Goal: Information Seeking & Learning: Find specific page/section

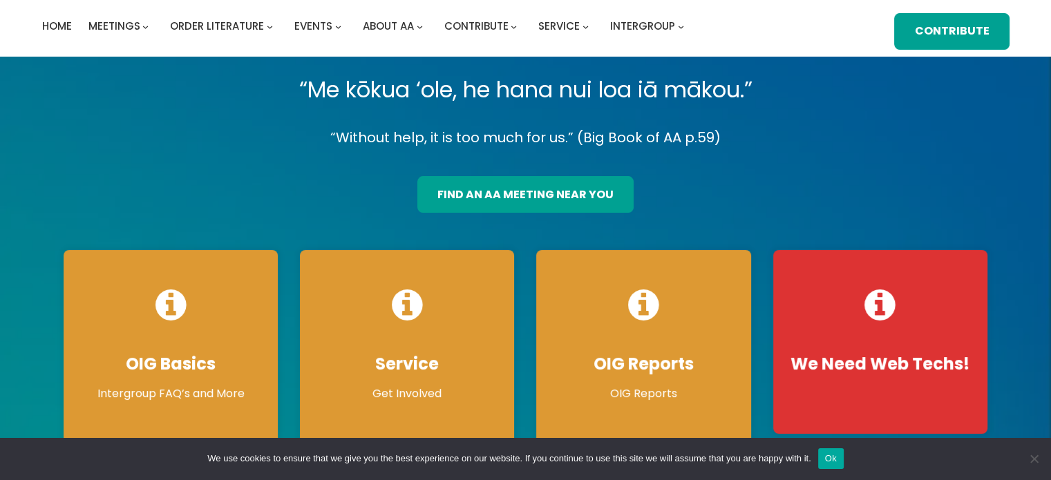
scroll to position [69, 0]
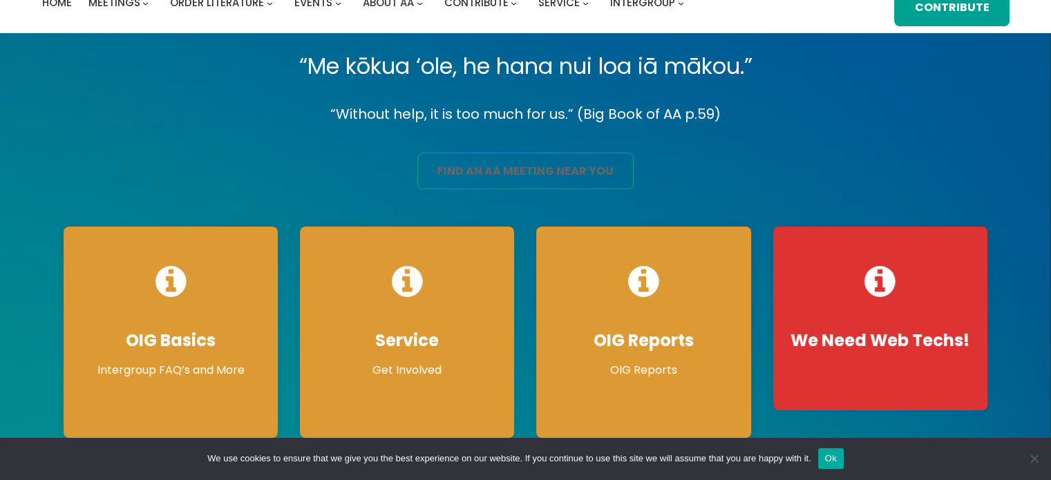
click at [534, 174] on link "find an aa meeting near you" at bounding box center [525, 171] width 216 height 37
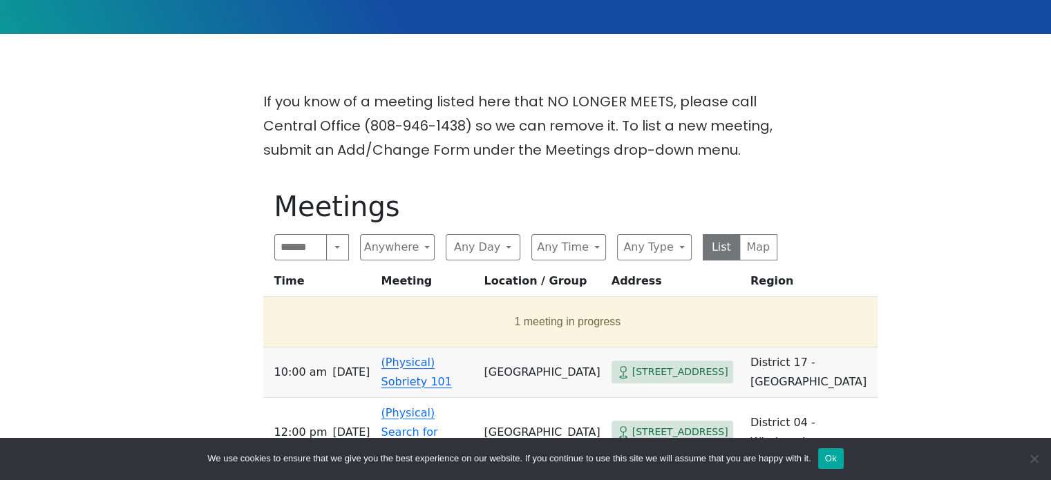
scroll to position [415, 0]
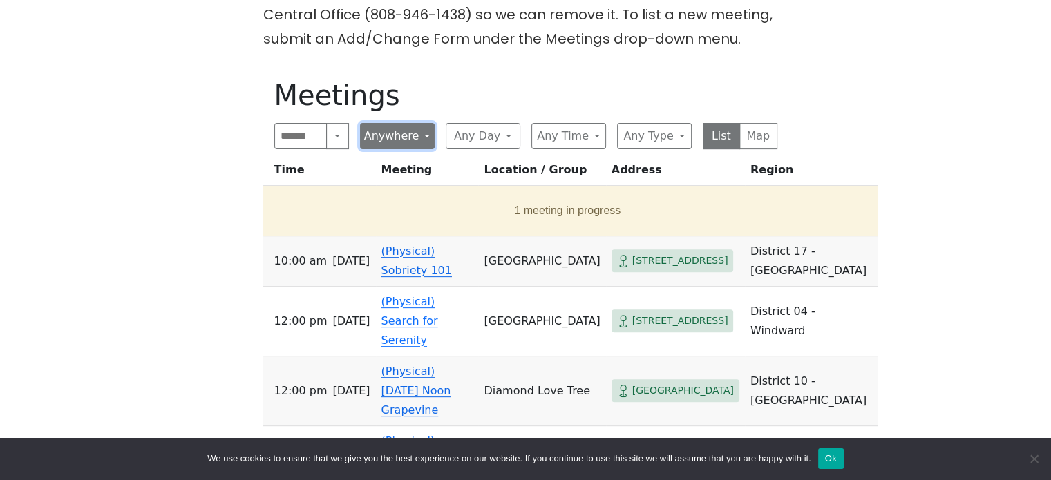
click at [422, 134] on button "Anywhere" at bounding box center [397, 136] width 75 height 26
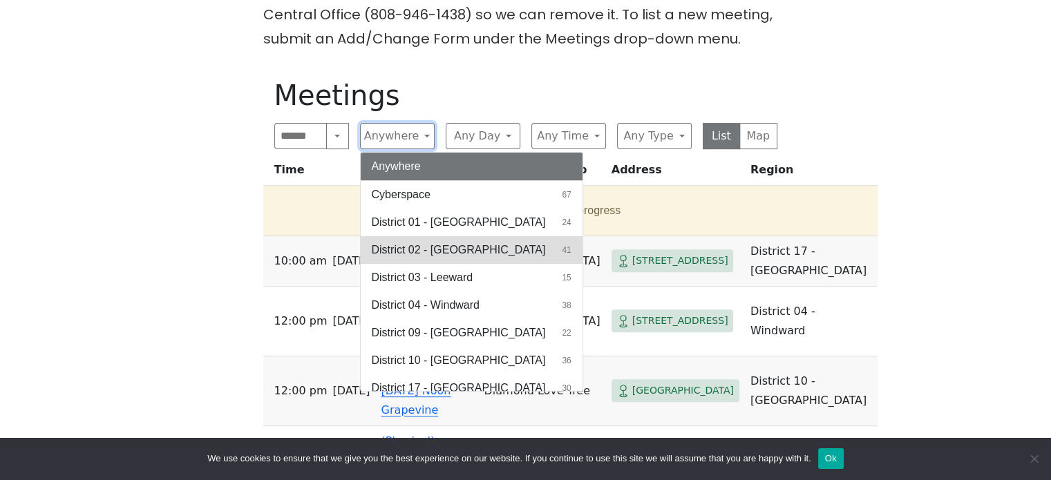
scroll to position [37, 0]
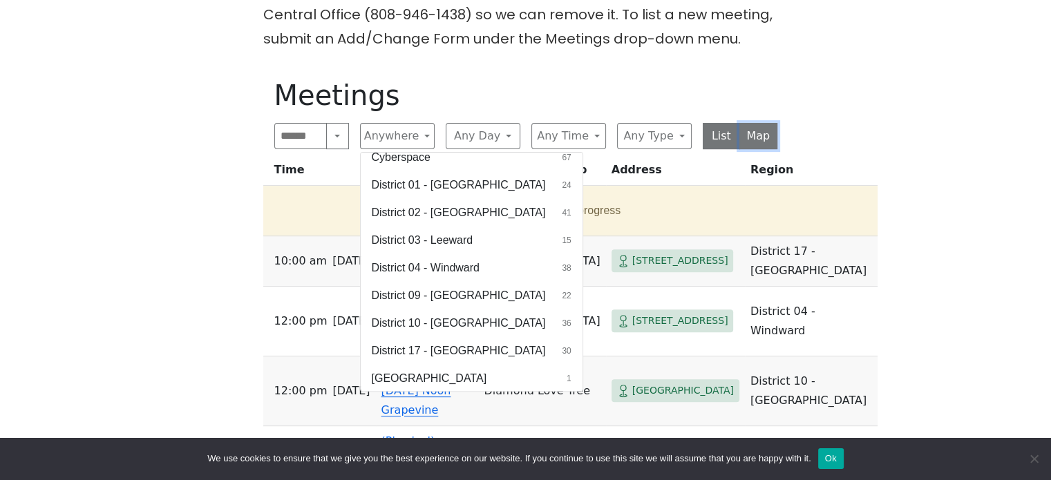
click at [757, 137] on button "Map" at bounding box center [758, 136] width 38 height 26
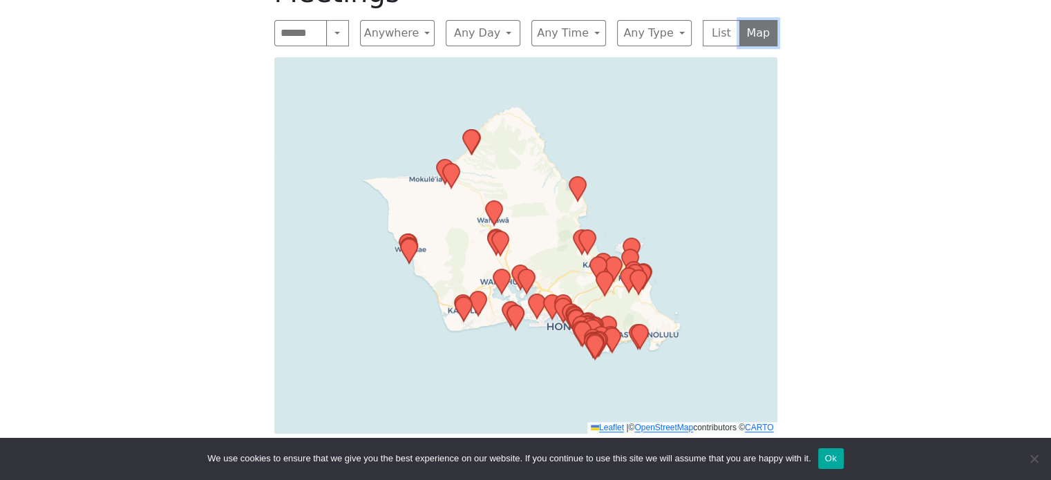
scroll to position [553, 0]
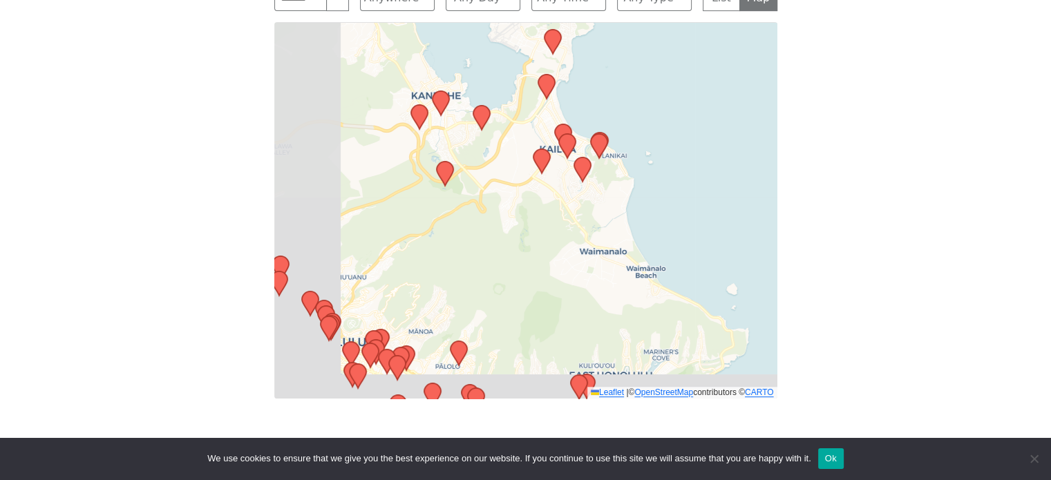
drag, startPoint x: 421, startPoint y: 283, endPoint x: 515, endPoint y: 133, distance: 176.4
click at [510, 146] on div "Leaflet | © OpenStreetMap contributors © CARTO" at bounding box center [525, 210] width 503 height 377
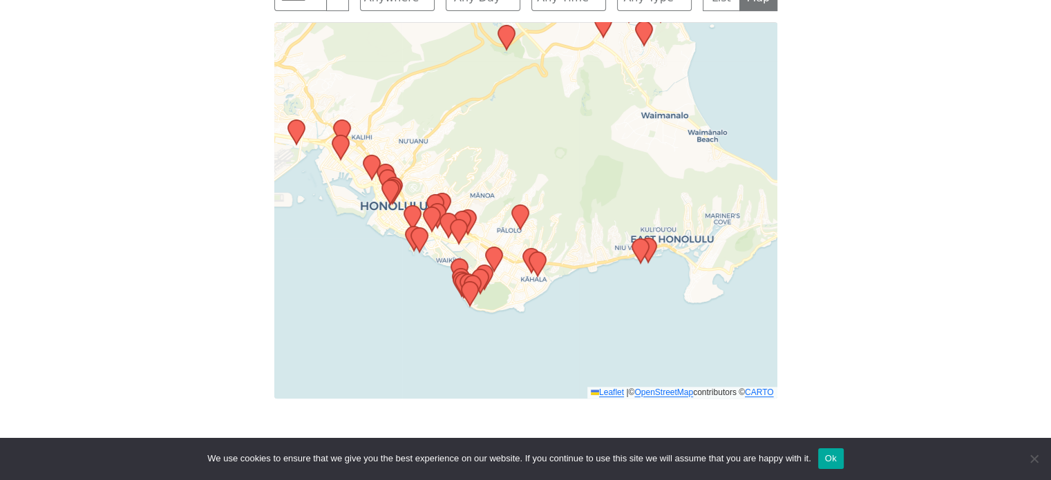
drag, startPoint x: 527, startPoint y: 282, endPoint x: 591, endPoint y: 184, distance: 117.3
click at [591, 184] on div "Leaflet | © OpenStreetMap contributors © CARTO" at bounding box center [525, 210] width 503 height 377
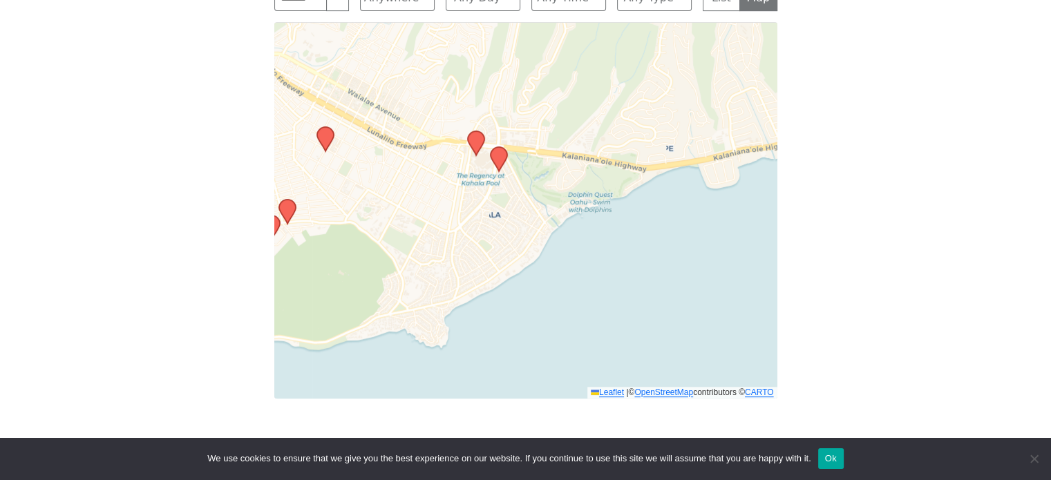
drag, startPoint x: 438, startPoint y: 264, endPoint x: 614, endPoint y: 304, distance: 180.7
click at [616, 306] on div "Leaflet | © OpenStreetMap contributors © CARTO" at bounding box center [525, 210] width 503 height 377
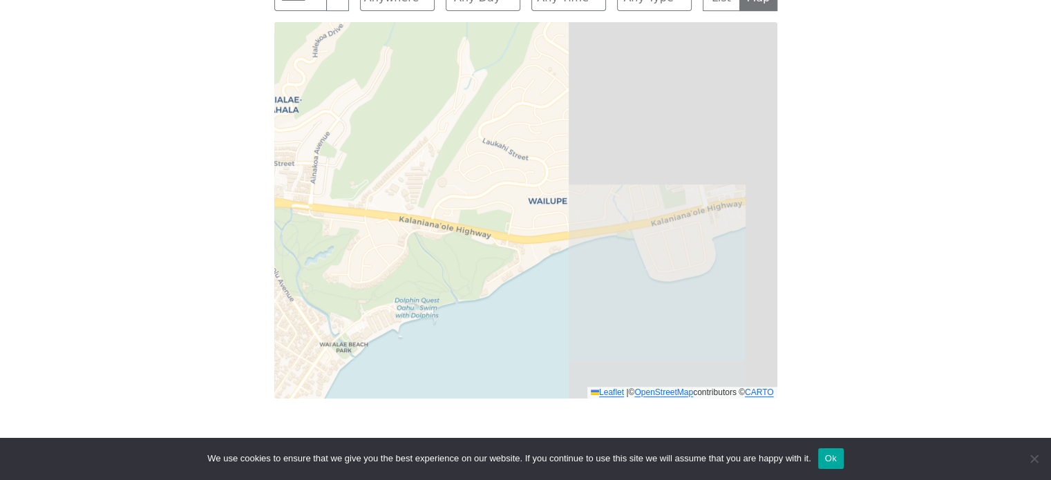
drag, startPoint x: 667, startPoint y: 171, endPoint x: 442, endPoint y: 299, distance: 259.3
click at [442, 299] on div "Leaflet | © OpenStreetMap contributors © CARTO" at bounding box center [525, 210] width 503 height 377
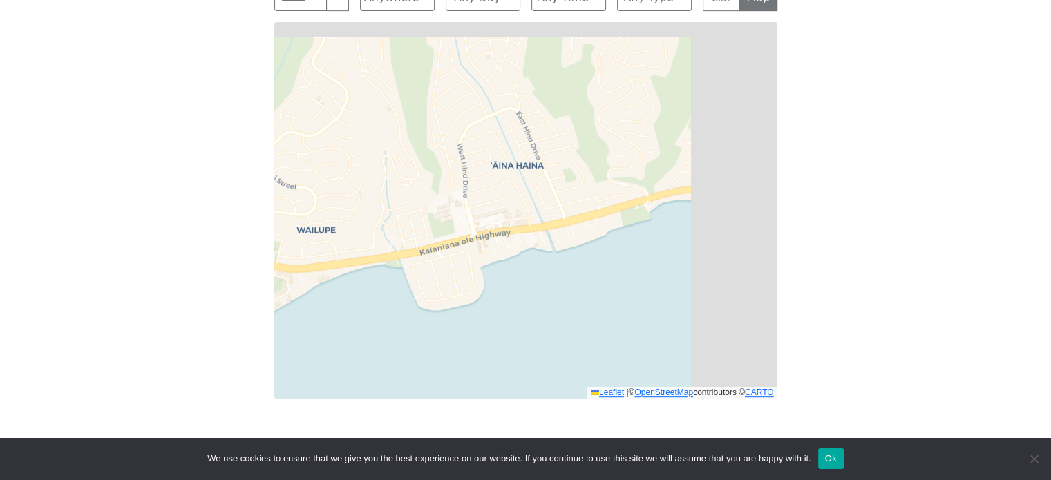
drag, startPoint x: 644, startPoint y: 184, endPoint x: 368, endPoint y: 198, distance: 276.7
click at [365, 198] on div "Leaflet | © OpenStreetMap contributors © CARTO" at bounding box center [525, 210] width 503 height 377
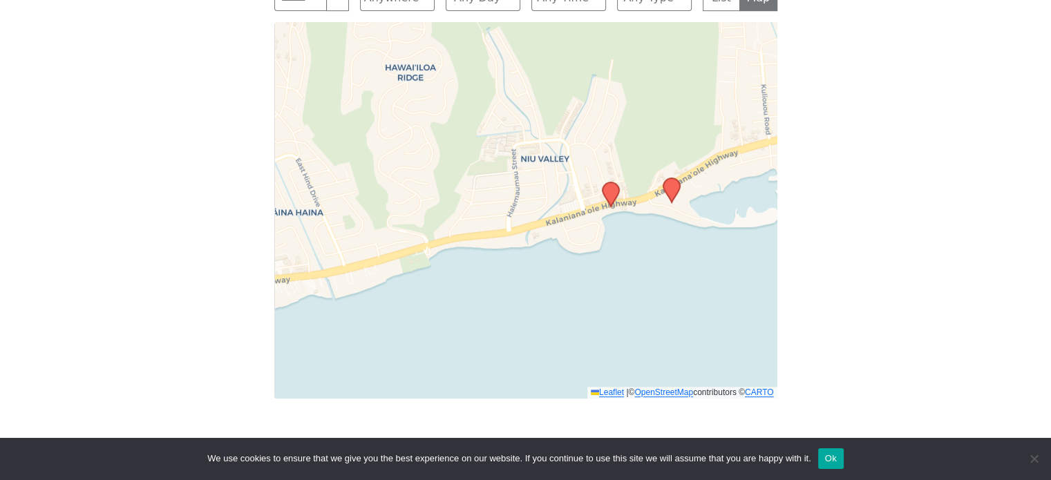
drag, startPoint x: 619, startPoint y: 167, endPoint x: 468, endPoint y: 217, distance: 159.3
click at [468, 217] on div "Leaflet | © OpenStreetMap contributors © CARTO" at bounding box center [525, 210] width 503 height 377
click at [610, 197] on icon at bounding box center [610, 194] width 17 height 24
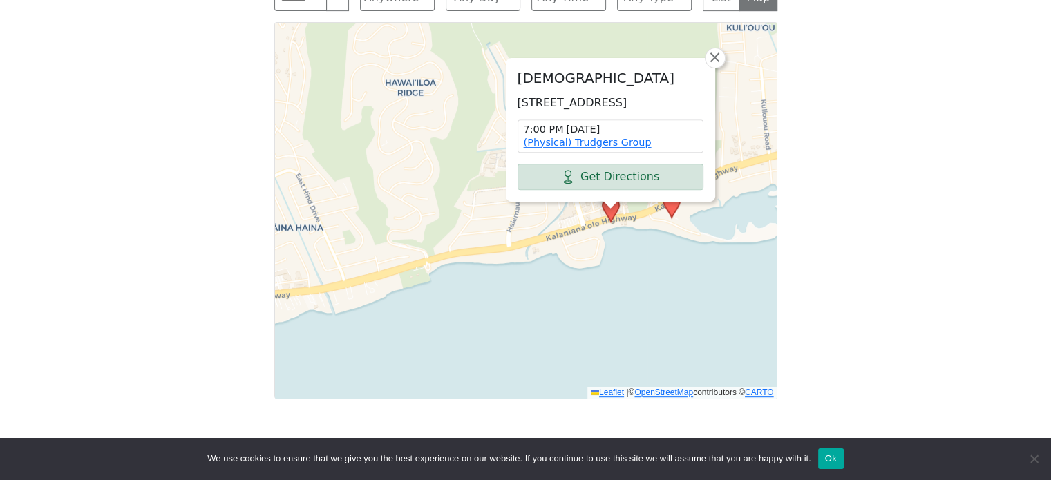
click at [671, 209] on icon at bounding box center [671, 205] width 17 height 24
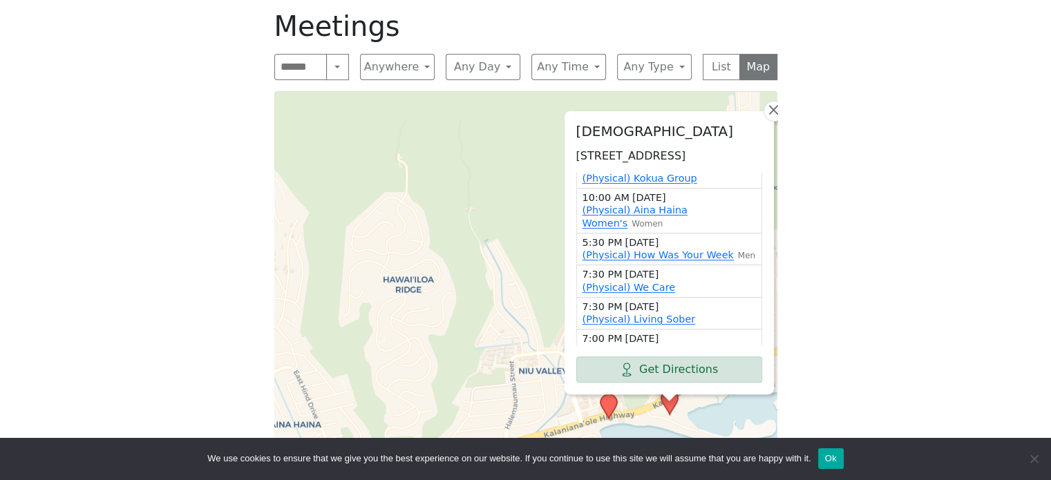
scroll to position [108, 0]
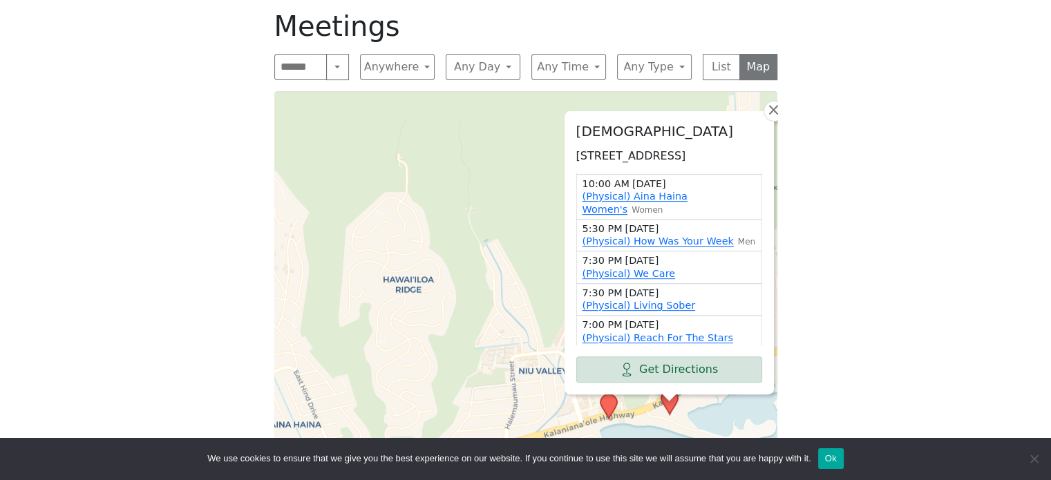
click at [873, 224] on div "If you know of a meeting listed here that NO LONGER MEETS, please call Central …" at bounding box center [526, 202] width 946 height 586
click at [772, 102] on span "×" at bounding box center [773, 110] width 14 height 17
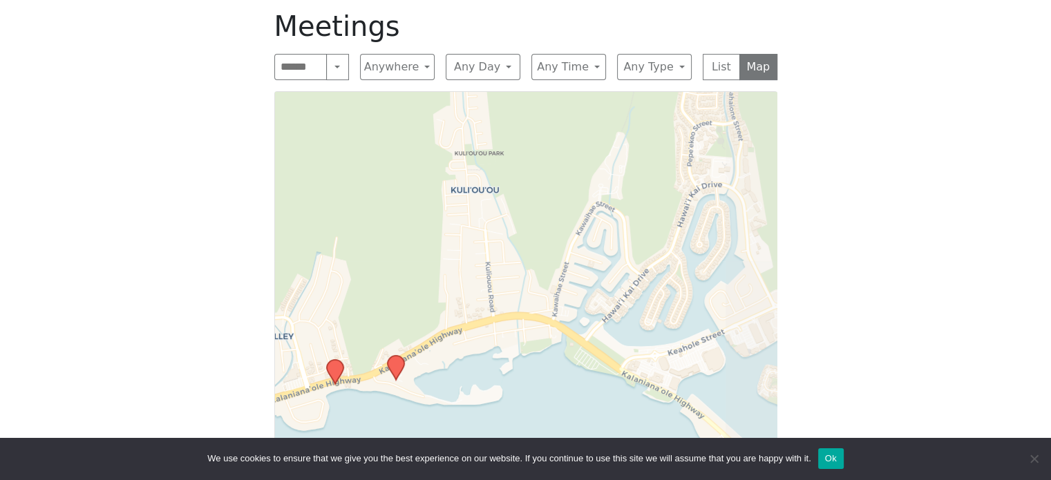
drag, startPoint x: 655, startPoint y: 222, endPoint x: 381, endPoint y: 187, distance: 276.6
click at [381, 187] on div "Leaflet | © OpenStreetMap contributors © CARTO" at bounding box center [525, 279] width 503 height 377
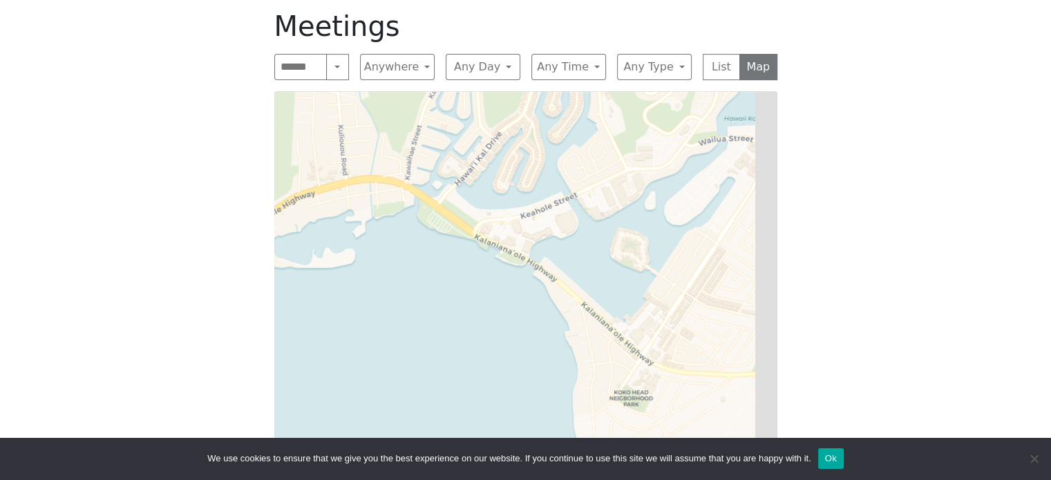
drag, startPoint x: 600, startPoint y: 297, endPoint x: 451, endPoint y: 162, distance: 200.6
click at [451, 160] on div "Leaflet | © OpenStreetMap contributors © CARTO" at bounding box center [525, 279] width 503 height 377
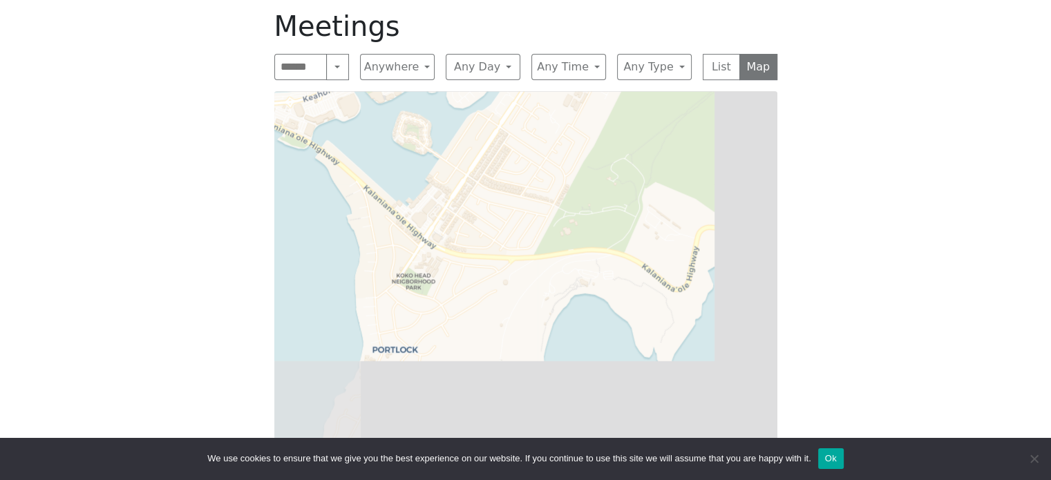
drag, startPoint x: 647, startPoint y: 323, endPoint x: 423, endPoint y: 196, distance: 257.1
click at [423, 196] on div "Leaflet | © OpenStreetMap contributors © CARTO" at bounding box center [525, 279] width 503 height 377
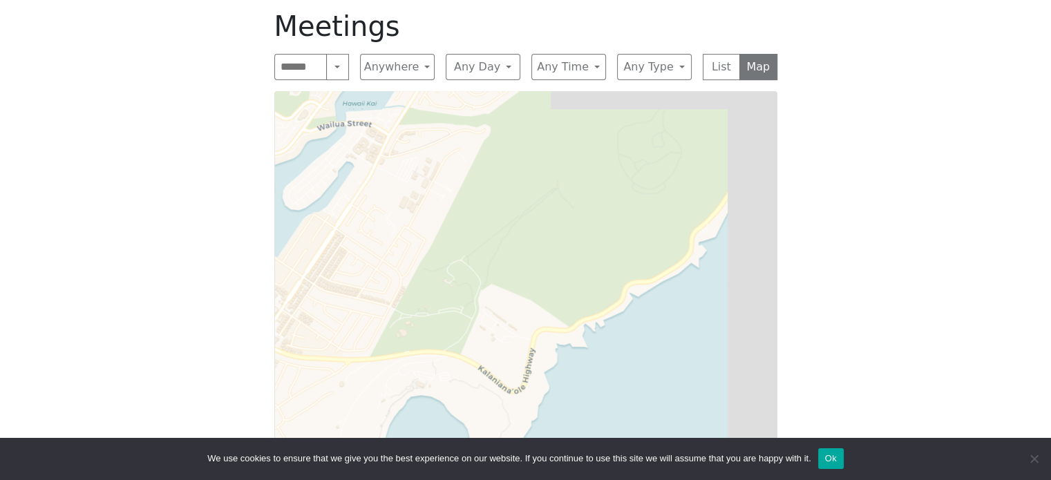
drag, startPoint x: 730, startPoint y: 245, endPoint x: 526, endPoint y: 397, distance: 254.1
click at [526, 397] on div "Leaflet | © OpenStreetMap contributors © CARTO" at bounding box center [525, 279] width 503 height 377
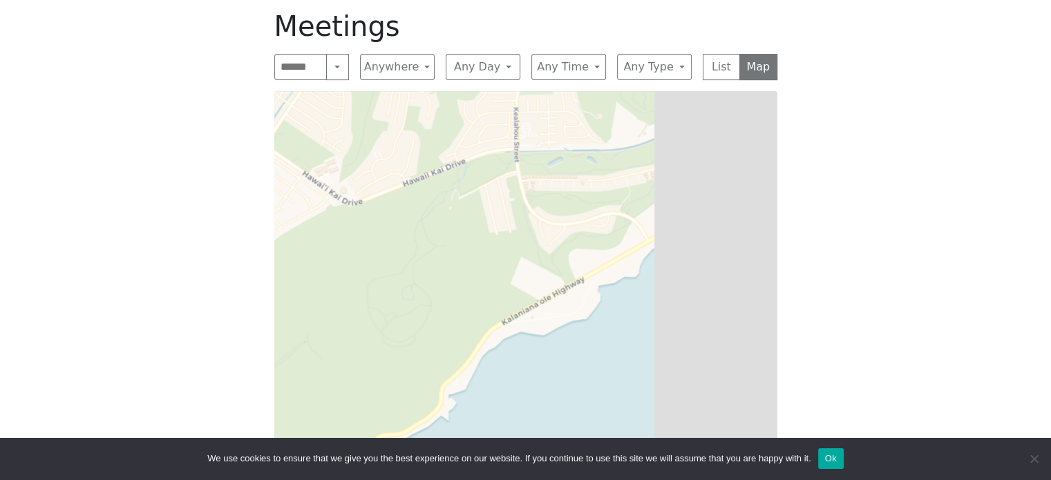
drag, startPoint x: 680, startPoint y: 223, endPoint x: 436, endPoint y: 388, distance: 294.2
click at [429, 395] on div "Leaflet | © OpenStreetMap contributors © CARTO" at bounding box center [525, 279] width 503 height 377
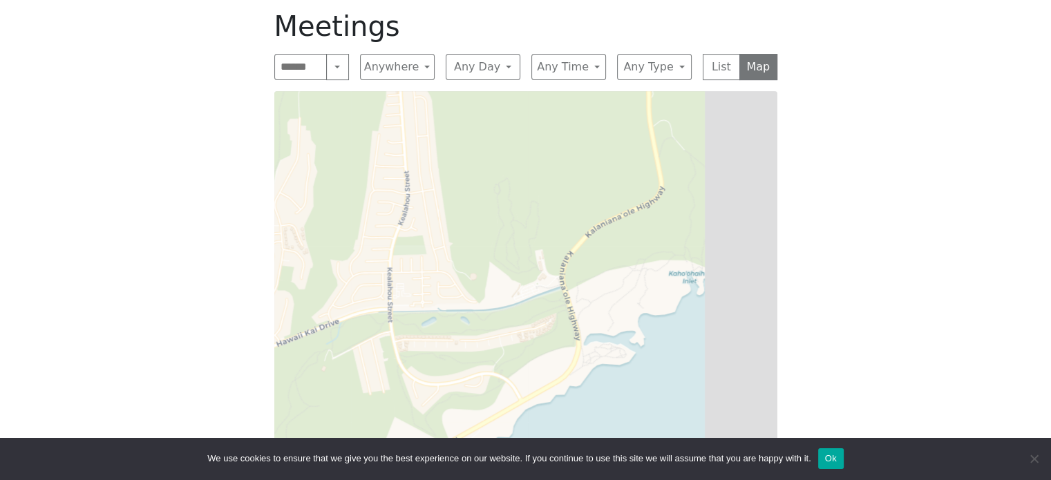
drag, startPoint x: 671, startPoint y: 243, endPoint x: 521, endPoint y: 439, distance: 247.5
click at [521, 439] on body "Skip to content Alcoholics Anonymous on Oahu Oahu Central Office is closed Frid…" at bounding box center [525, 214] width 1051 height 1396
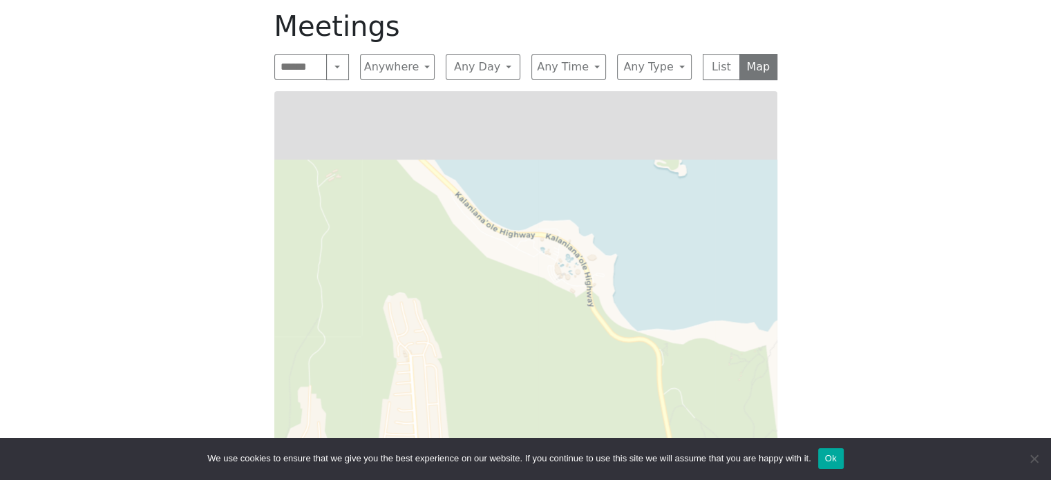
drag, startPoint x: 590, startPoint y: 245, endPoint x: 691, endPoint y: 426, distance: 207.2
click at [692, 430] on div "Leaflet | © OpenStreetMap contributors © CARTO" at bounding box center [525, 279] width 503 height 377
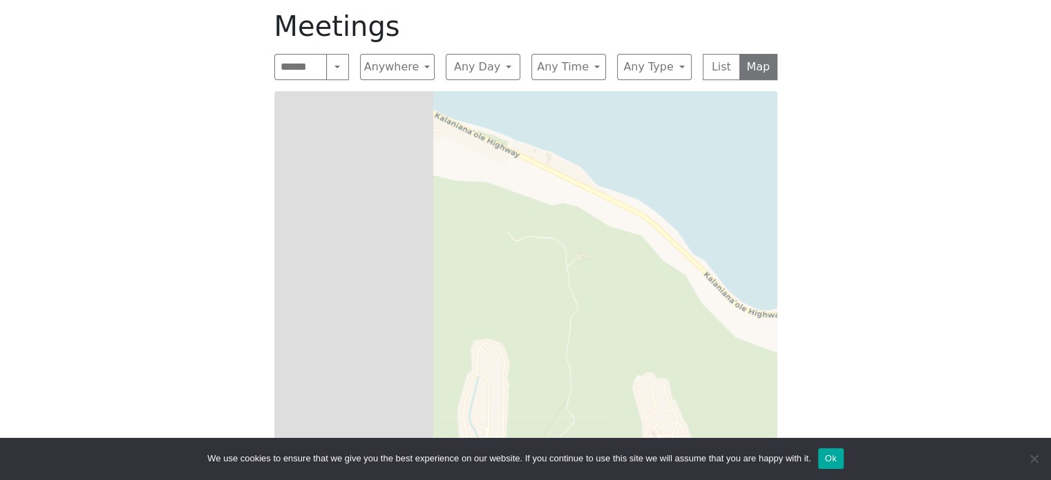
drag, startPoint x: 495, startPoint y: 258, endPoint x: 720, endPoint y: 314, distance: 231.6
click at [720, 314] on div "Leaflet | © OpenStreetMap contributors © CARTO" at bounding box center [525, 279] width 503 height 377
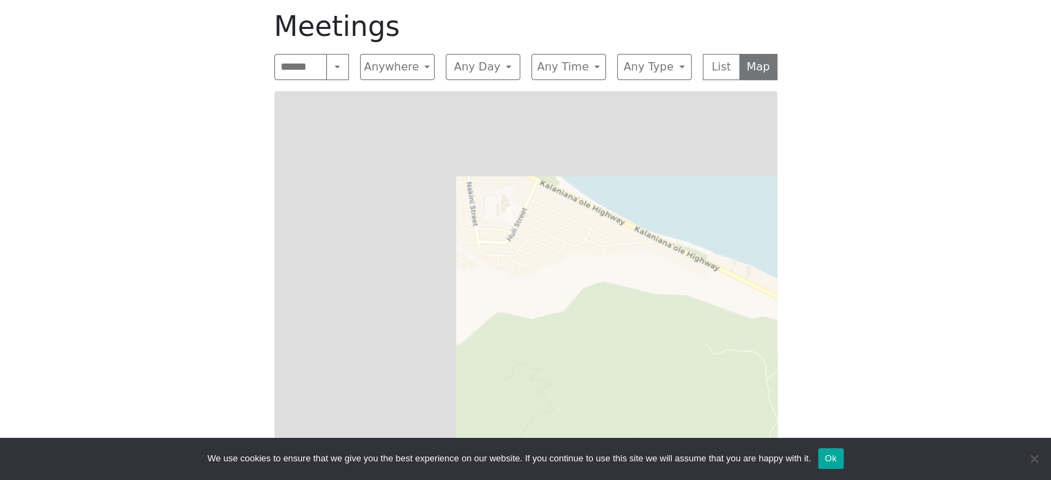
drag, startPoint x: 506, startPoint y: 231, endPoint x: 680, endPoint y: 324, distance: 197.2
click at [708, 345] on div "Leaflet | © OpenStreetMap contributors © CARTO" at bounding box center [525, 279] width 503 height 377
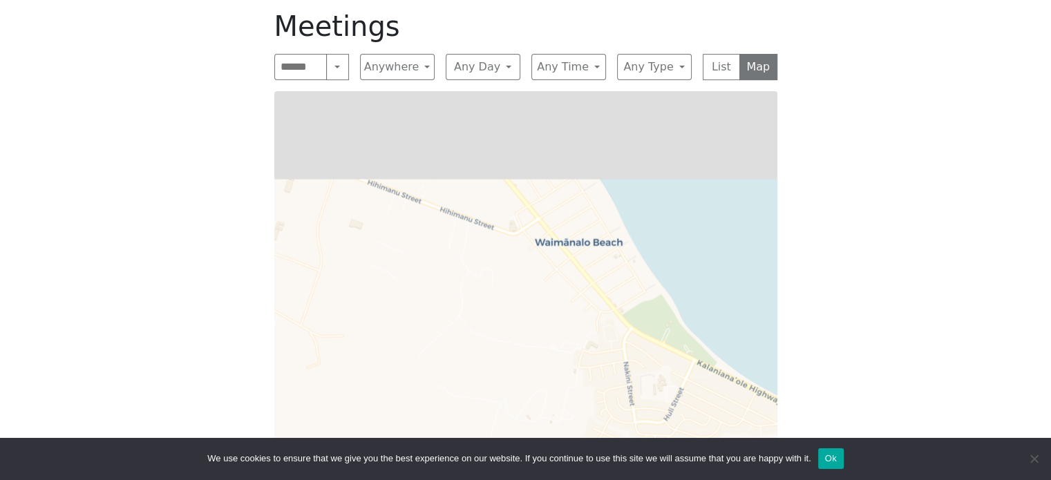
drag, startPoint x: 467, startPoint y: 295, endPoint x: 553, endPoint y: 374, distance: 116.9
click at [553, 374] on div "Leaflet | © OpenStreetMap contributors © CARTO" at bounding box center [525, 279] width 503 height 377
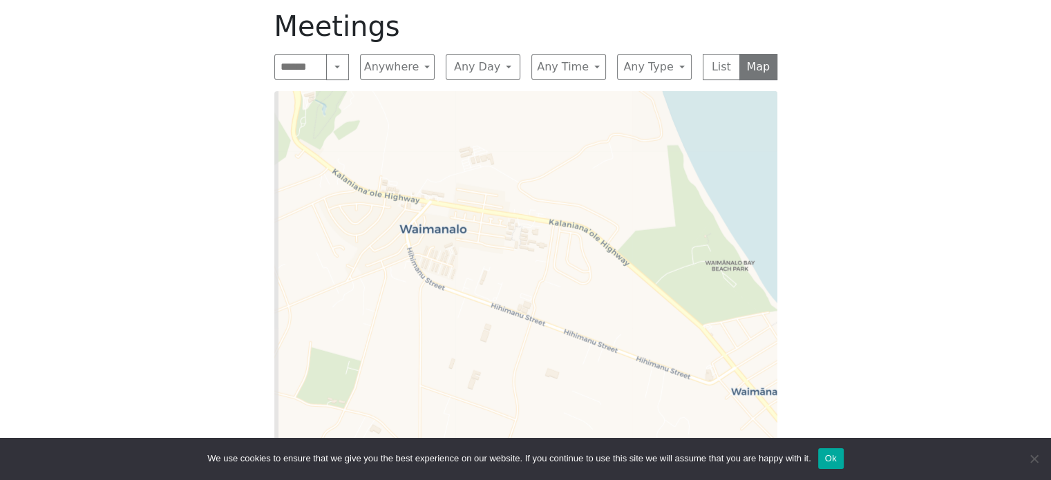
drag, startPoint x: 404, startPoint y: 246, endPoint x: 574, endPoint y: 354, distance: 201.9
click at [574, 354] on div "Leaflet | © OpenStreetMap contributors © CARTO" at bounding box center [525, 279] width 503 height 377
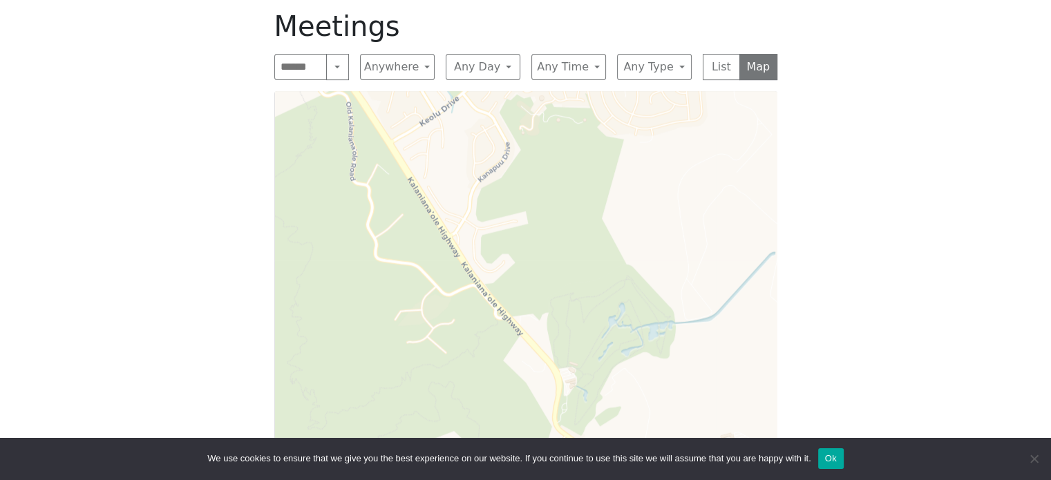
drag, startPoint x: 356, startPoint y: 274, endPoint x: 572, endPoint y: 513, distance: 321.9
click at [572, 480] on html "Skip to content Alcoholics Anonymous on Oahu Oahu Central Office is closed Frid…" at bounding box center [525, 214] width 1051 height 1396
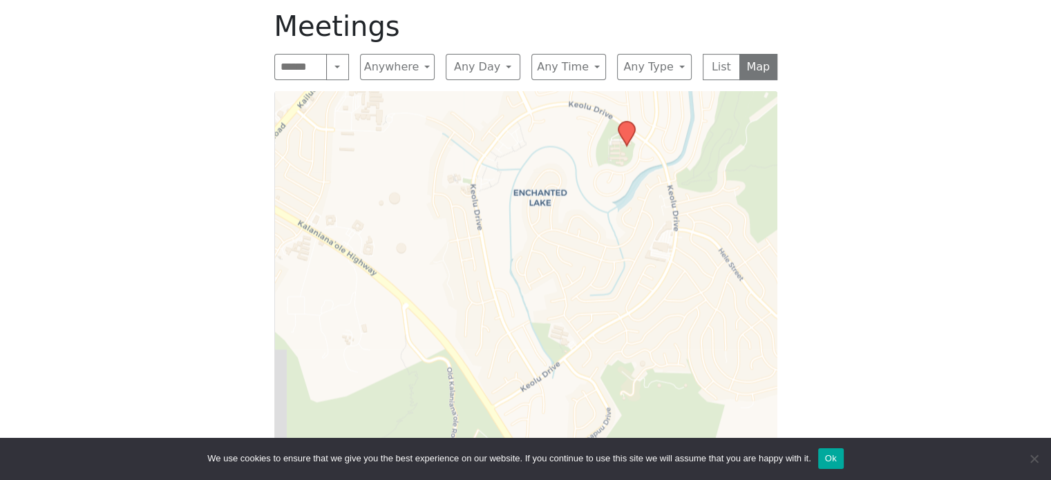
drag, startPoint x: 390, startPoint y: 231, endPoint x: 488, endPoint y: 486, distance: 273.8
click at [488, 480] on html "Skip to content Alcoholics Anonymous on Oahu Oahu Central Office is closed Frid…" at bounding box center [525, 214] width 1051 height 1396
click at [626, 137] on icon at bounding box center [626, 133] width 17 height 24
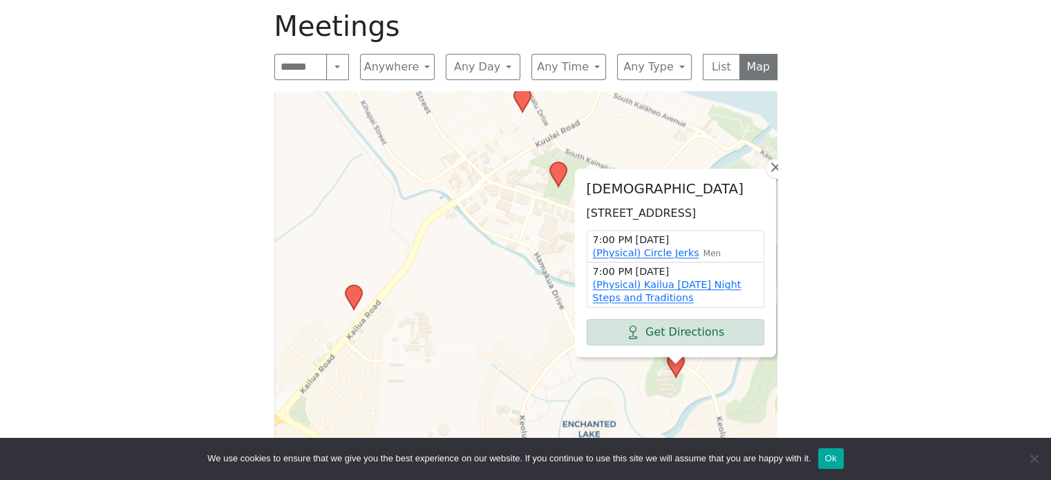
drag, startPoint x: 415, startPoint y: 243, endPoint x: 464, endPoint y: 312, distance: 84.7
click at [464, 316] on div "Emmanuel Episcopal Church 780 Keolu Dr, Kailua, HI 96734, USA 7:00 PM Saturday …" at bounding box center [525, 279] width 503 height 377
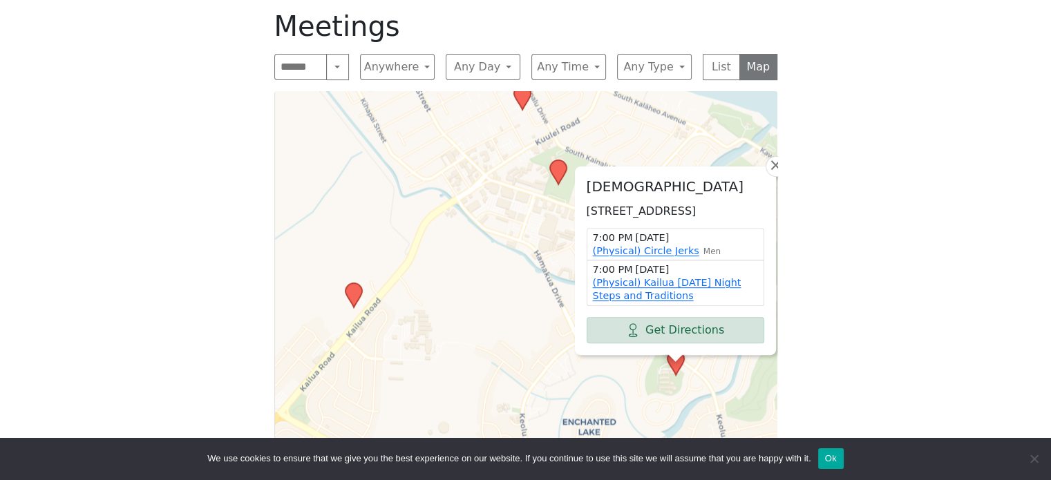
click at [559, 175] on icon at bounding box center [557, 172] width 17 height 24
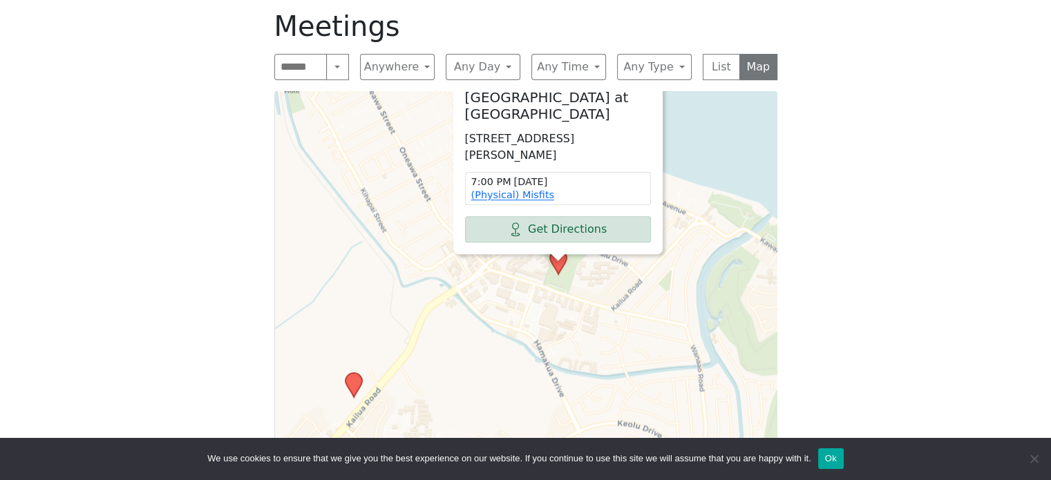
click at [354, 388] on icon at bounding box center [353, 385] width 17 height 24
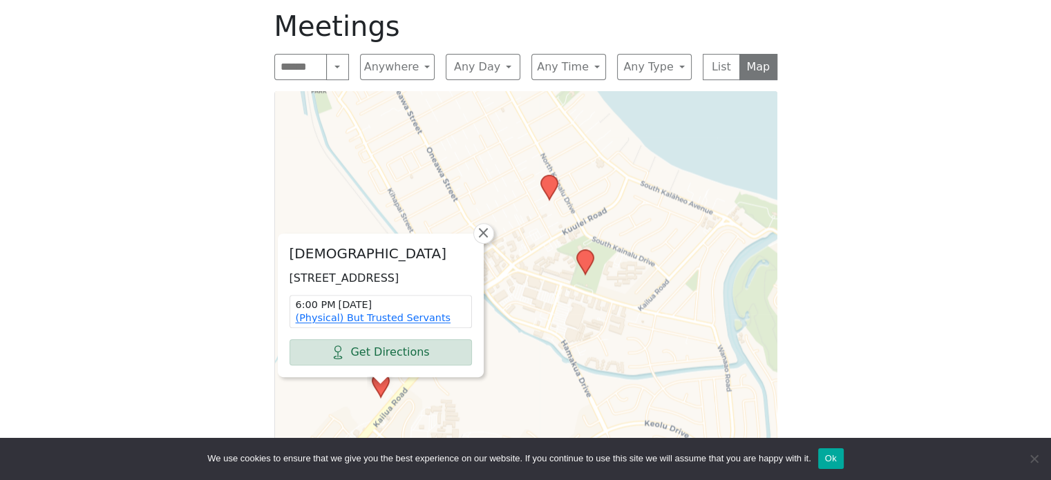
click at [547, 194] on icon at bounding box center [548, 187] width 17 height 24
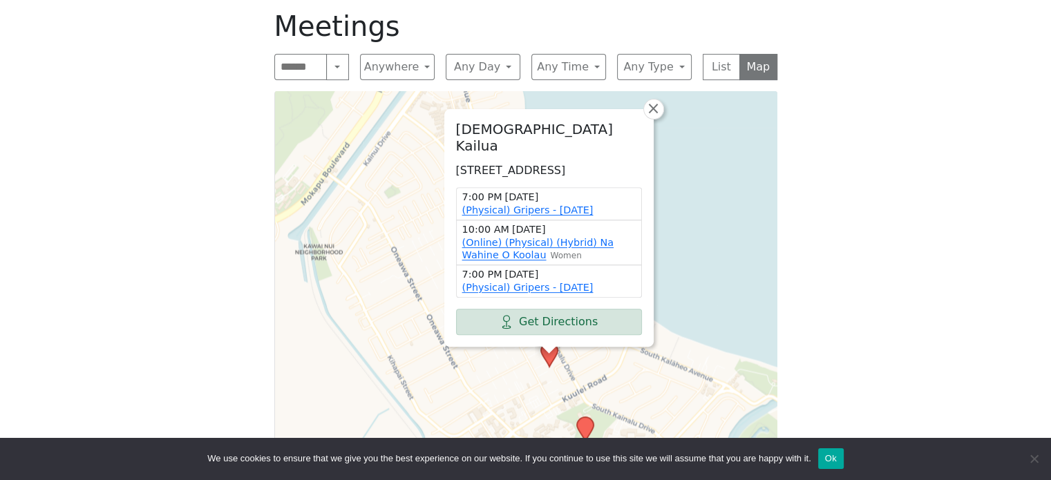
scroll to position [553, 0]
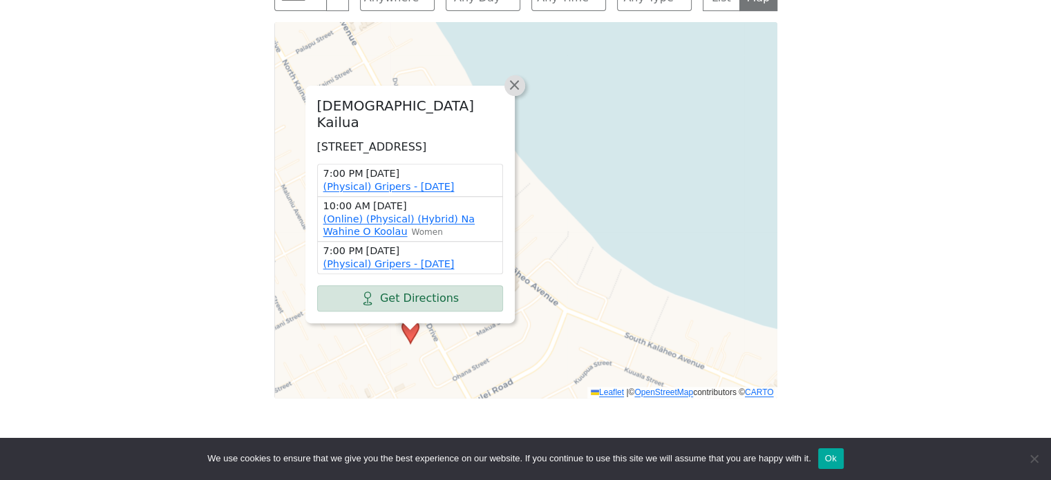
click at [517, 77] on span "×" at bounding box center [514, 85] width 14 height 17
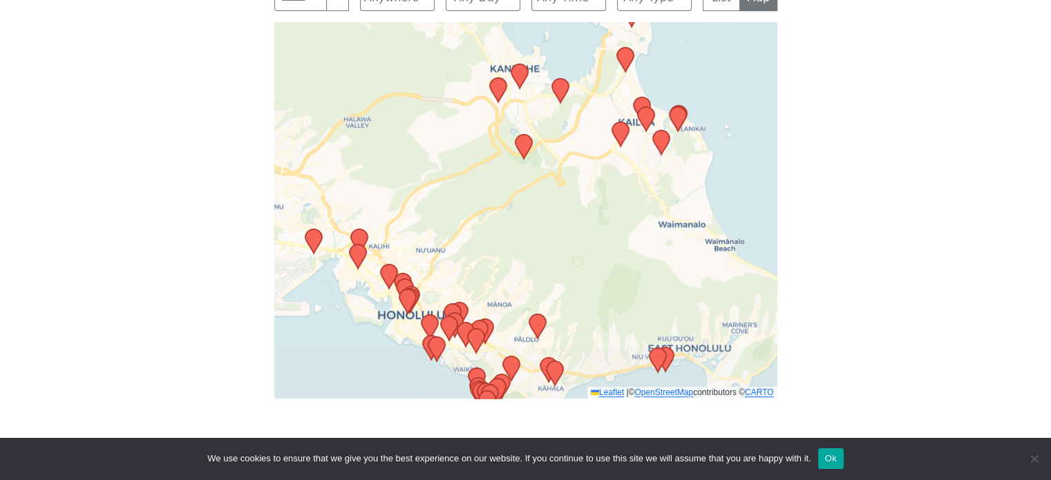
drag, startPoint x: 377, startPoint y: 372, endPoint x: 511, endPoint y: 228, distance: 197.0
click at [511, 228] on div "Leaflet | © OpenStreetMap contributors © CARTO" at bounding box center [525, 210] width 503 height 377
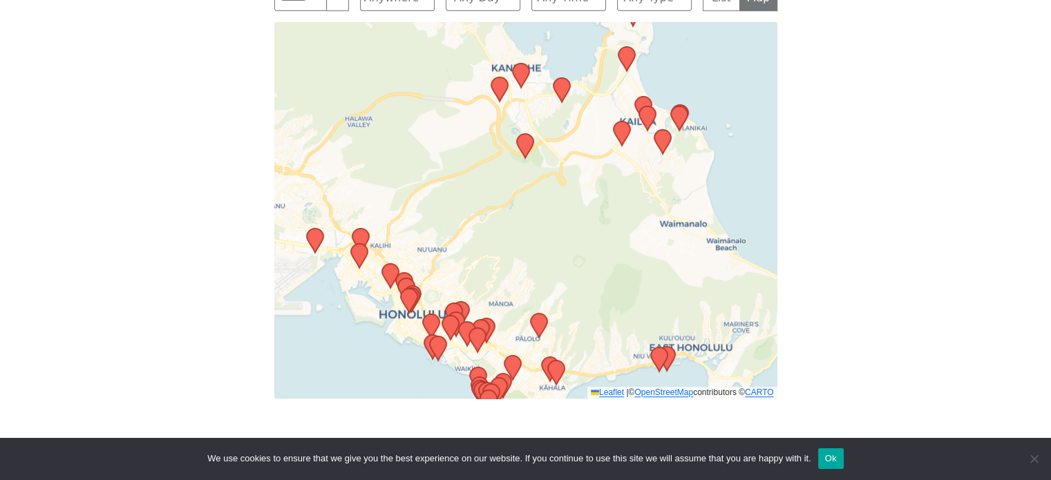
click at [524, 153] on icon at bounding box center [524, 146] width 17 height 24
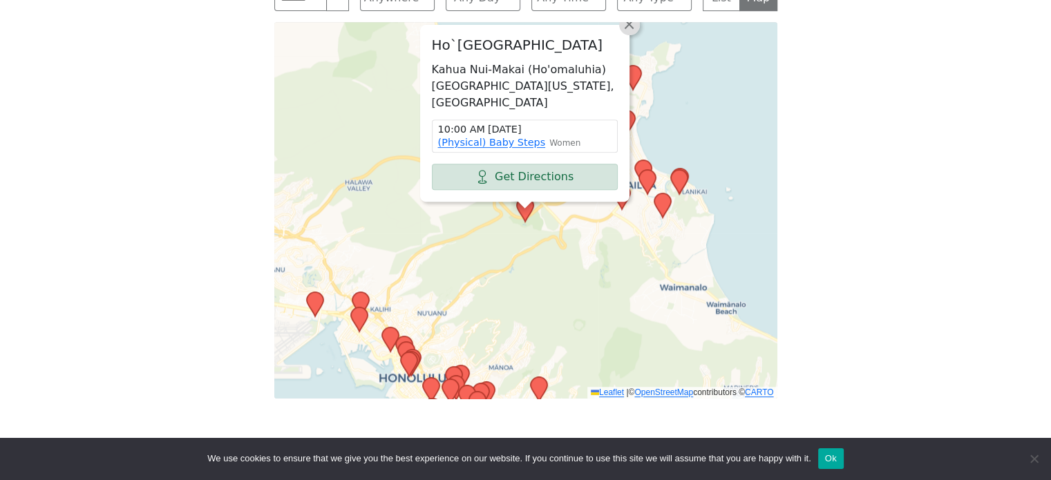
click at [634, 28] on span "×" at bounding box center [629, 24] width 14 height 17
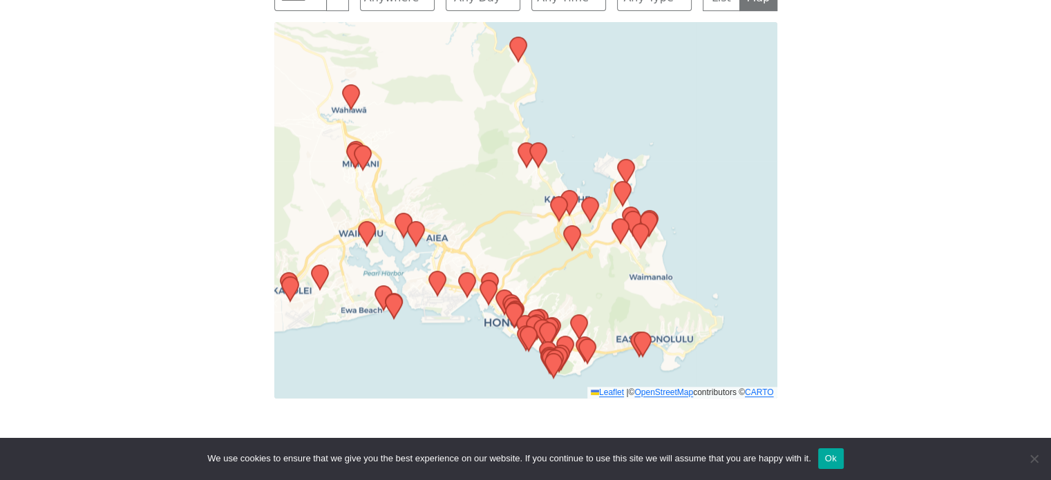
drag, startPoint x: 685, startPoint y: 330, endPoint x: 675, endPoint y: 340, distance: 14.2
click at [675, 340] on div "Leaflet | © OpenStreetMap contributors © CARTO" at bounding box center [525, 210] width 503 height 377
click at [830, 457] on button "Ok" at bounding box center [831, 458] width 26 height 21
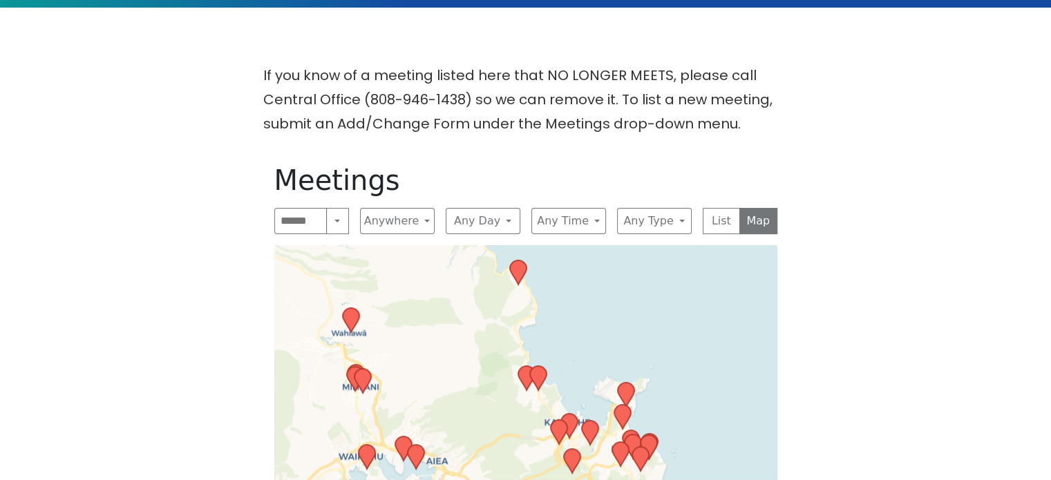
scroll to position [415, 0]
